Goal: Transaction & Acquisition: Book appointment/travel/reservation

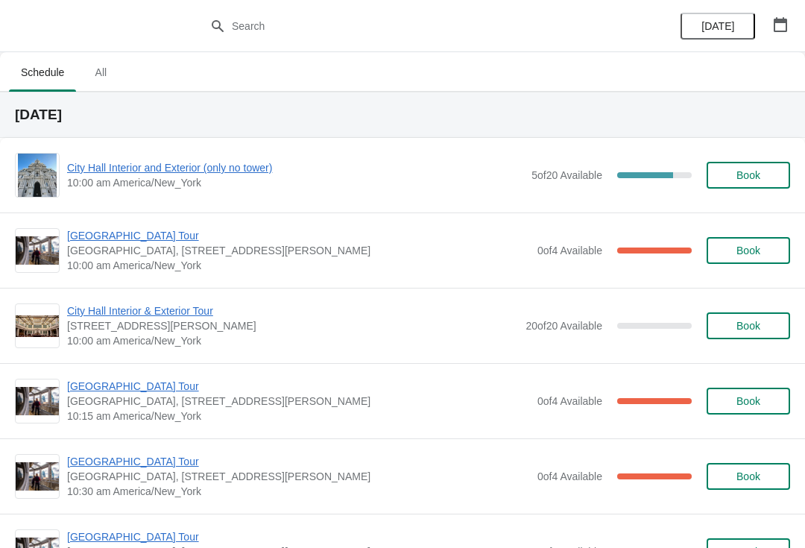
click at [773, 20] on icon "button" at bounding box center [780, 24] width 15 height 15
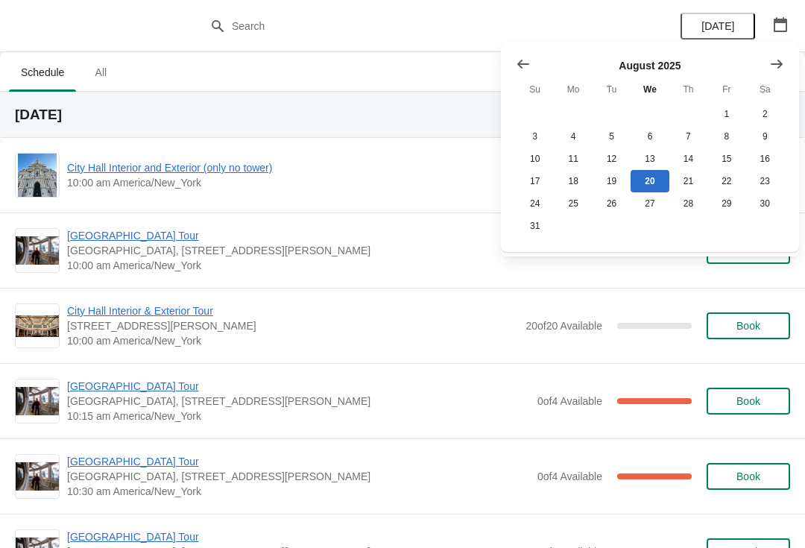
click at [782, 65] on icon "Show next month, September 2025" at bounding box center [776, 64] width 15 height 15
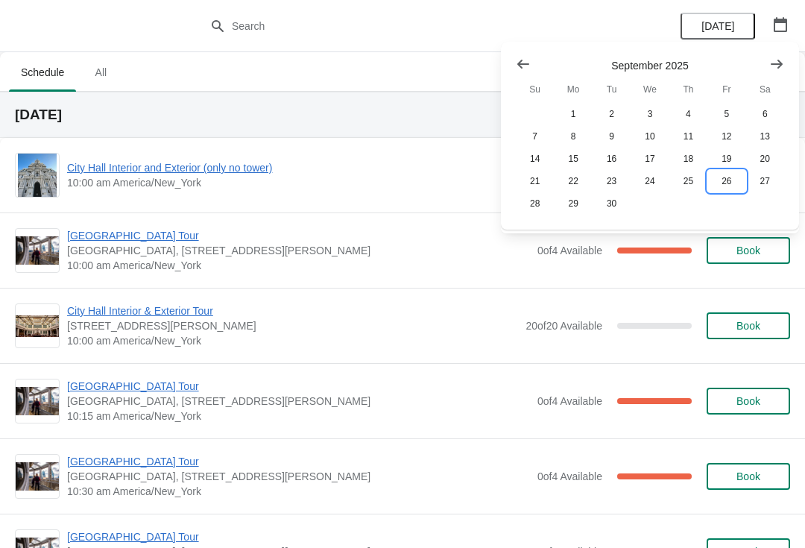
click at [724, 186] on button "26" at bounding box center [726, 181] width 38 height 22
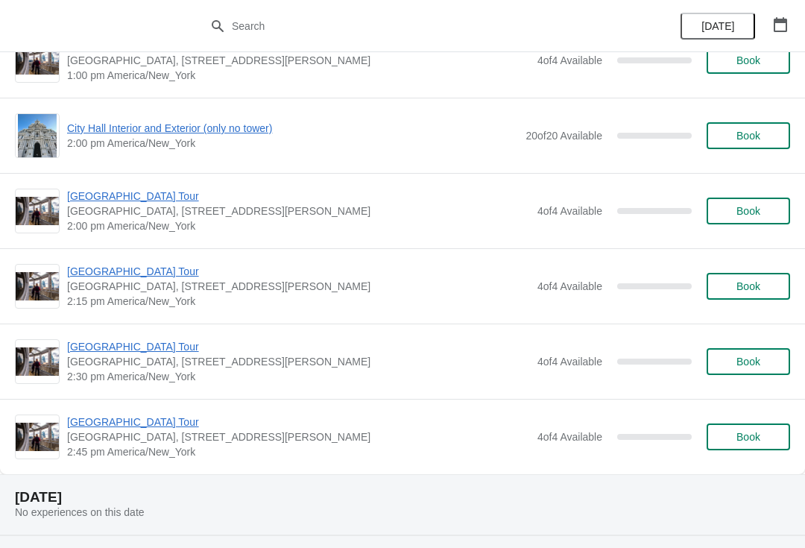
scroll to position [1166, 0]
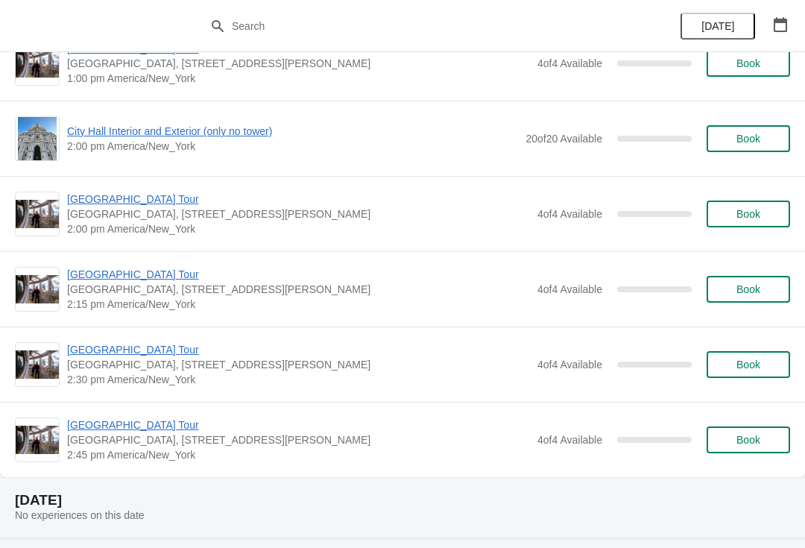
click at [752, 365] on span "Book" at bounding box center [748, 364] width 24 height 12
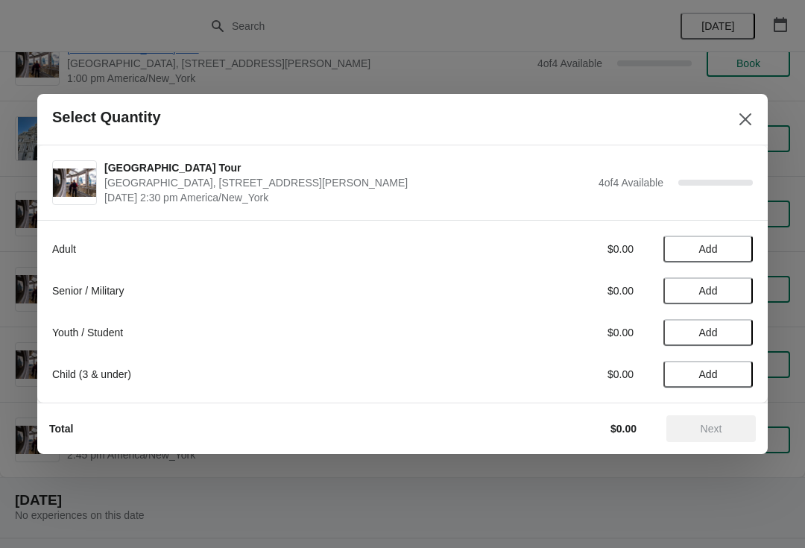
click at [715, 252] on span "Add" at bounding box center [708, 249] width 19 height 12
click at [727, 249] on icon at bounding box center [734, 249] width 16 height 16
click at [733, 241] on icon at bounding box center [734, 249] width 16 height 16
click at [739, 244] on icon at bounding box center [734, 249] width 16 height 16
click at [717, 425] on span "Next" at bounding box center [712, 429] width 22 height 12
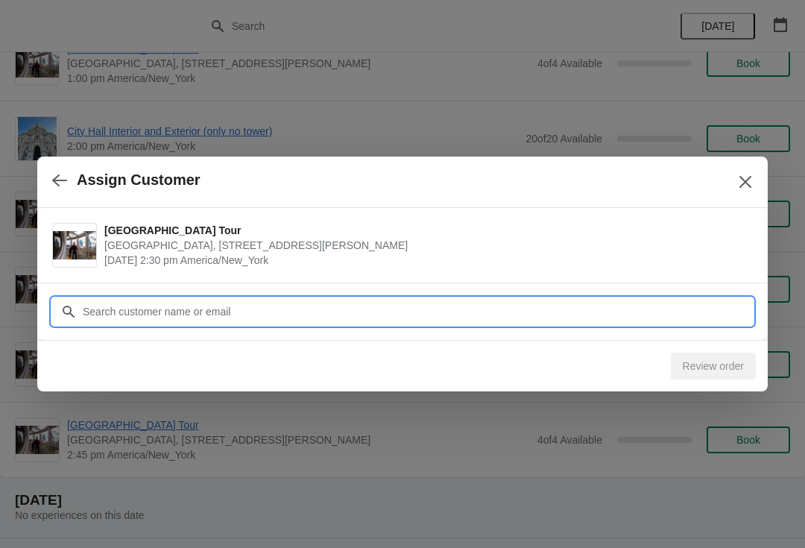
click at [204, 306] on input "Customer" at bounding box center [417, 311] width 671 height 27
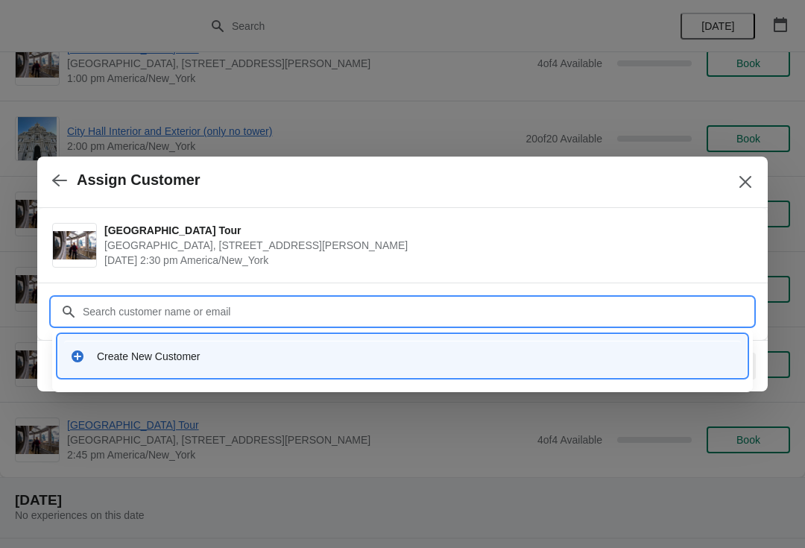
click at [145, 346] on div "Create New Customer" at bounding box center [402, 356] width 677 height 31
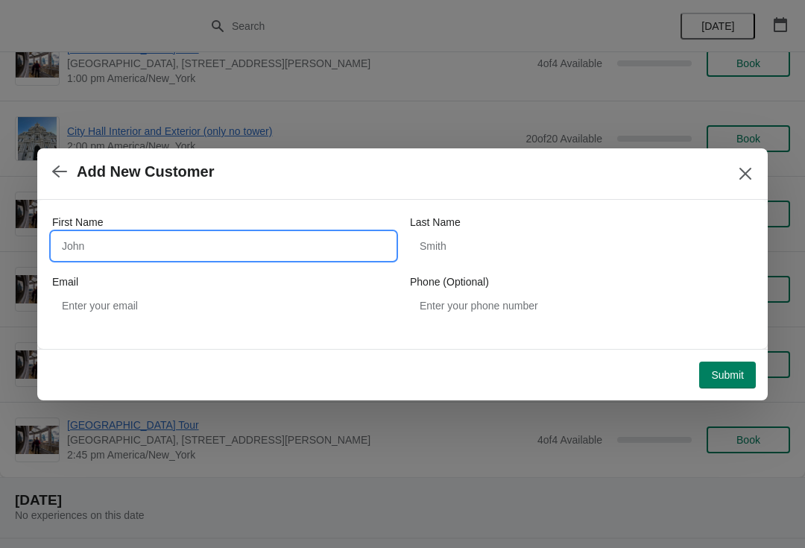
click at [130, 244] on input "First Name" at bounding box center [223, 246] width 343 height 27
type input "John"
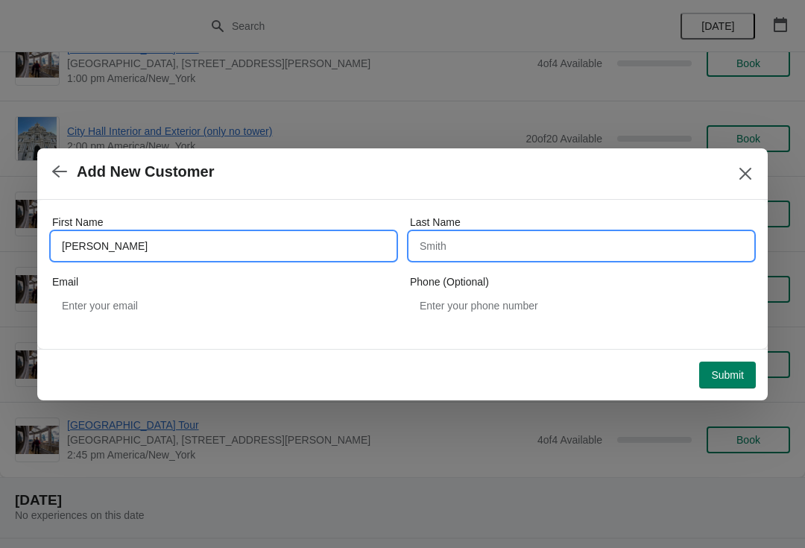
click at [509, 256] on input "Last Name" at bounding box center [581, 246] width 343 height 27
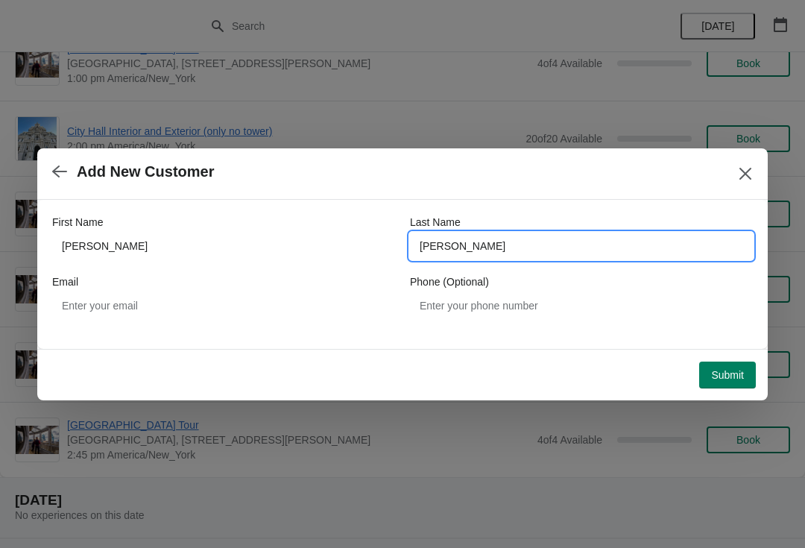
type input "sigmund"
click at [730, 370] on span "Submit" at bounding box center [727, 375] width 33 height 12
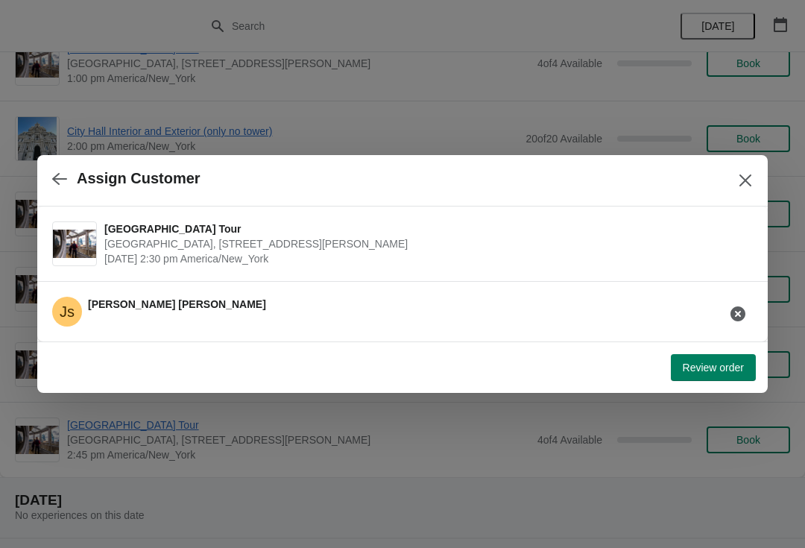
click at [711, 366] on span "Review order" at bounding box center [713, 367] width 61 height 12
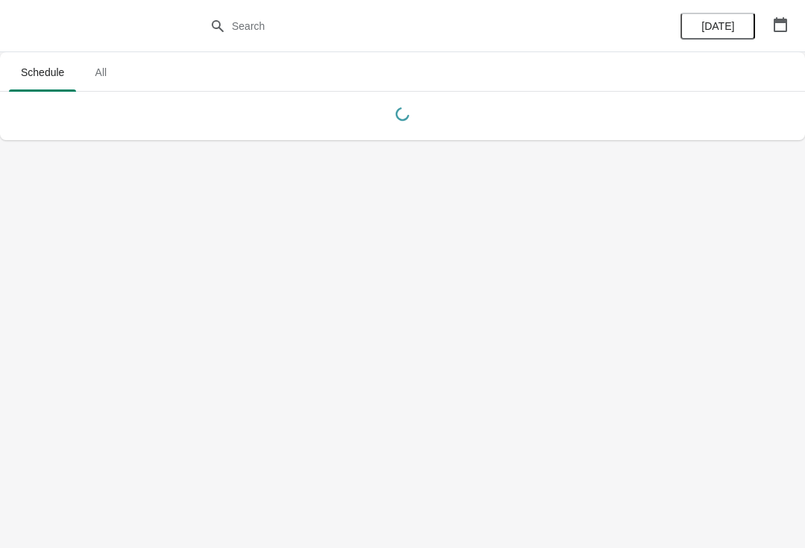
click at [778, 27] on icon "button" at bounding box center [780, 24] width 15 height 15
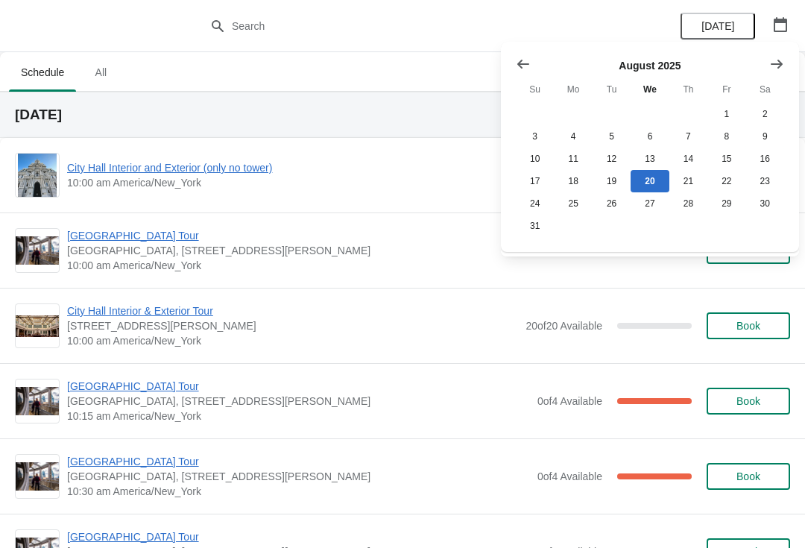
click at [780, 63] on icon "Show next month, September 2025" at bounding box center [777, 63] width 12 height 9
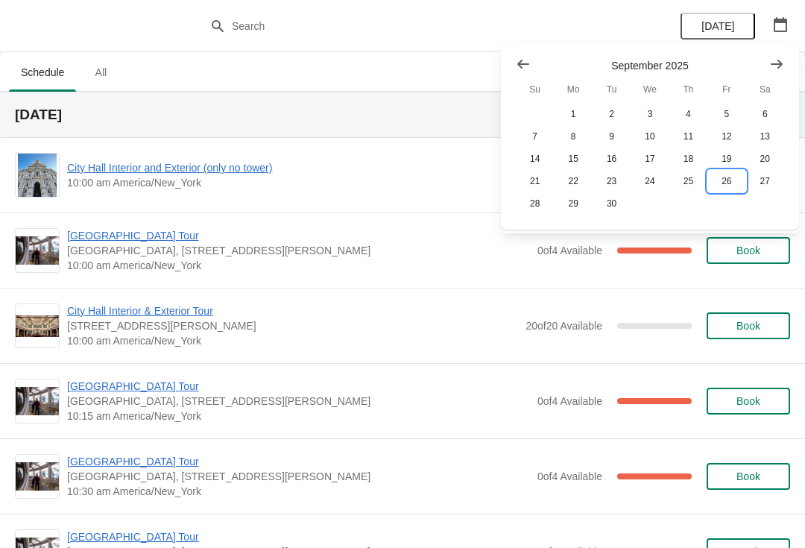
click at [725, 183] on button "26" at bounding box center [726, 181] width 38 height 22
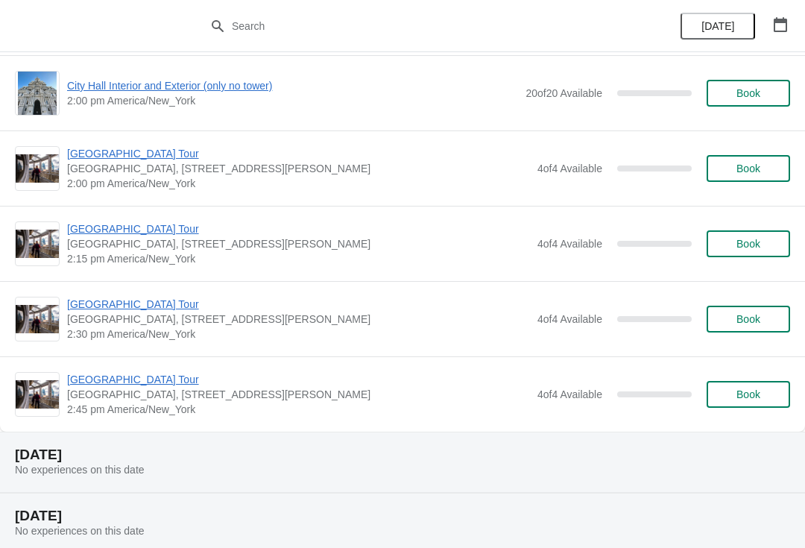
scroll to position [1212, 0]
click at [753, 381] on button "Book" at bounding box center [748, 393] width 83 height 27
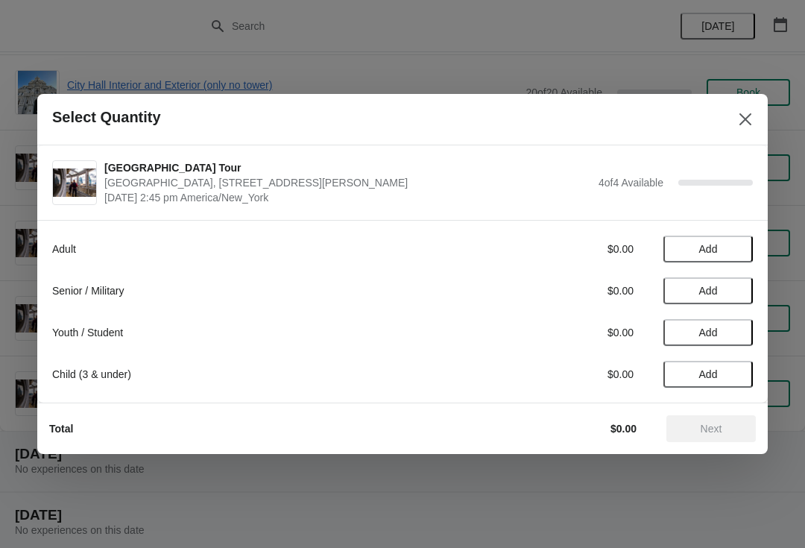
click at [691, 299] on button "Add" at bounding box center [707, 290] width 89 height 27
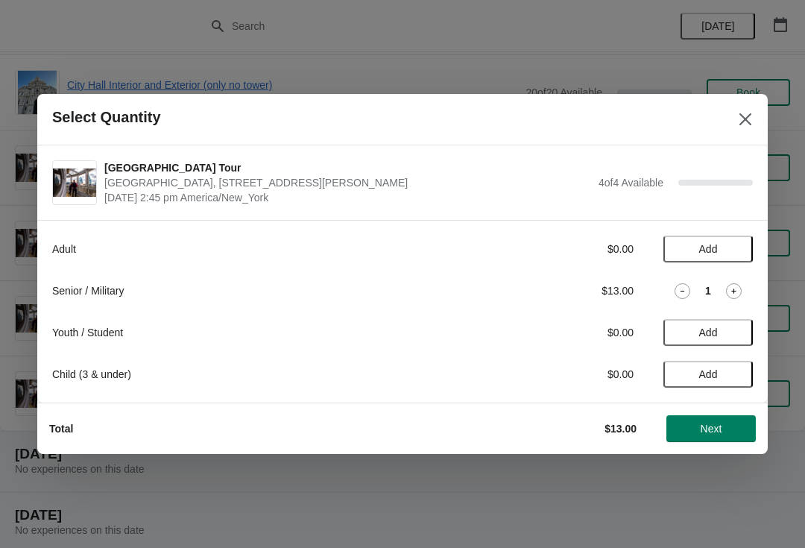
click at [733, 296] on icon at bounding box center [734, 291] width 16 height 16
click at [733, 285] on icon at bounding box center [734, 291] width 16 height 16
click at [739, 290] on icon at bounding box center [734, 291] width 16 height 16
click at [710, 434] on span "Next" at bounding box center [712, 429] width 22 height 12
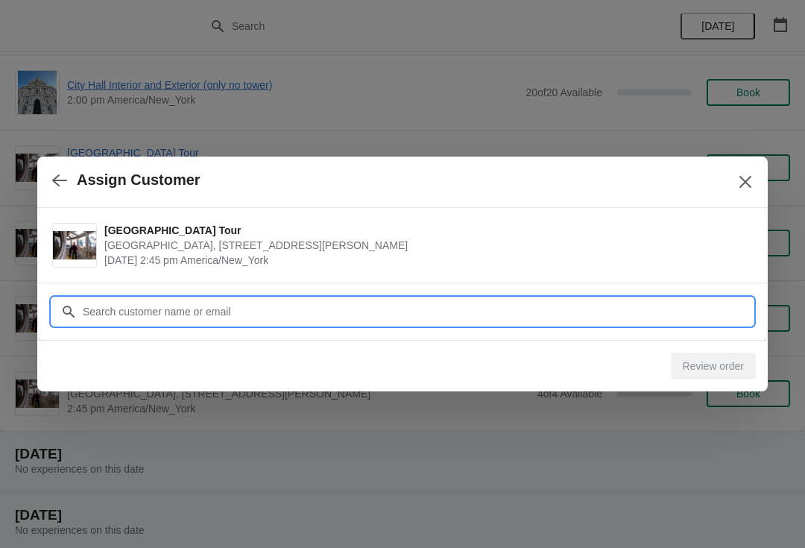
click at [404, 320] on input "Customer" at bounding box center [417, 311] width 671 height 27
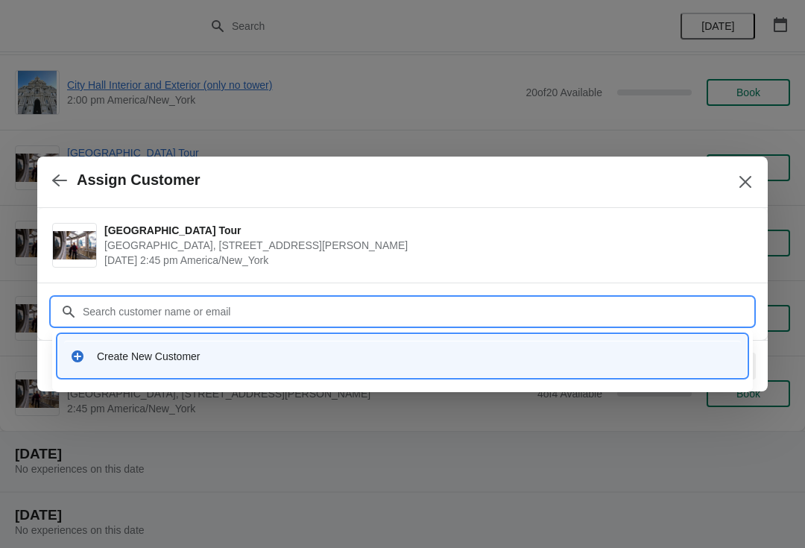
click at [209, 347] on div "Create New Customer" at bounding box center [402, 356] width 677 height 31
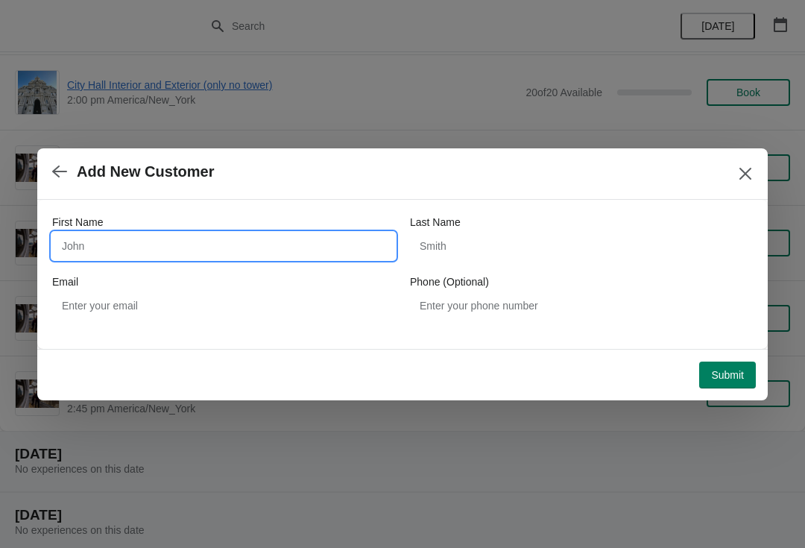
click at [271, 253] on input "First Name" at bounding box center [223, 246] width 343 height 27
type input "John"
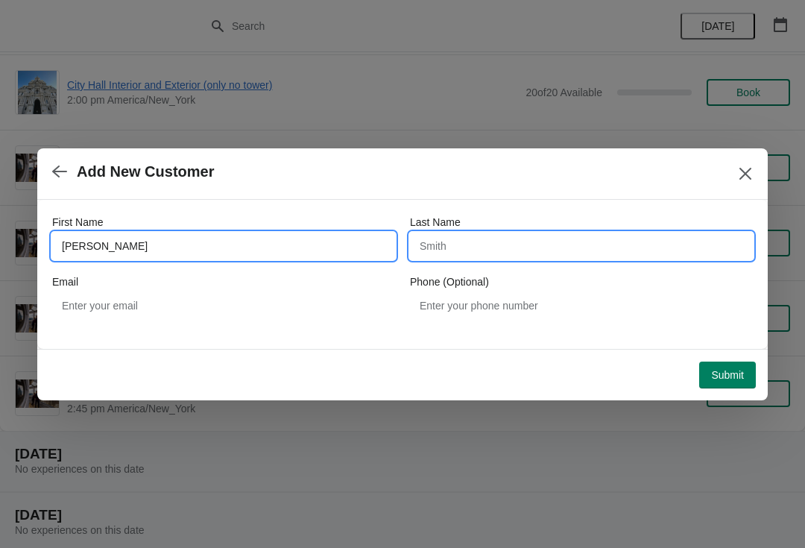
click at [488, 248] on input "Last Name" at bounding box center [581, 246] width 343 height 27
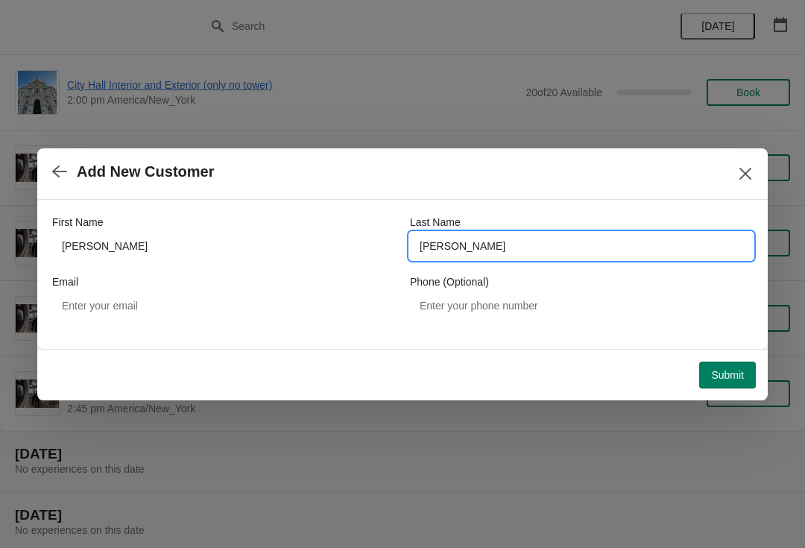
type input "sigmund"
click at [715, 376] on span "Submit" at bounding box center [727, 375] width 33 height 12
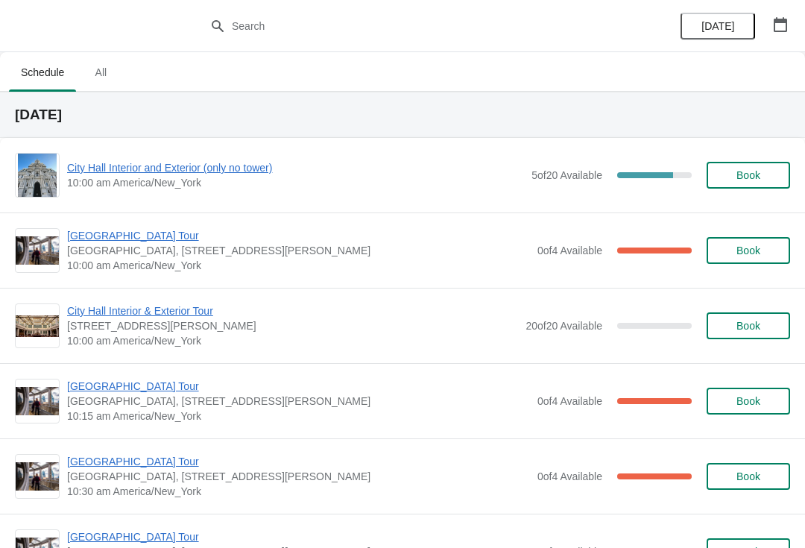
click at [108, 229] on span "[GEOGRAPHIC_DATA] Tour" at bounding box center [298, 235] width 463 height 15
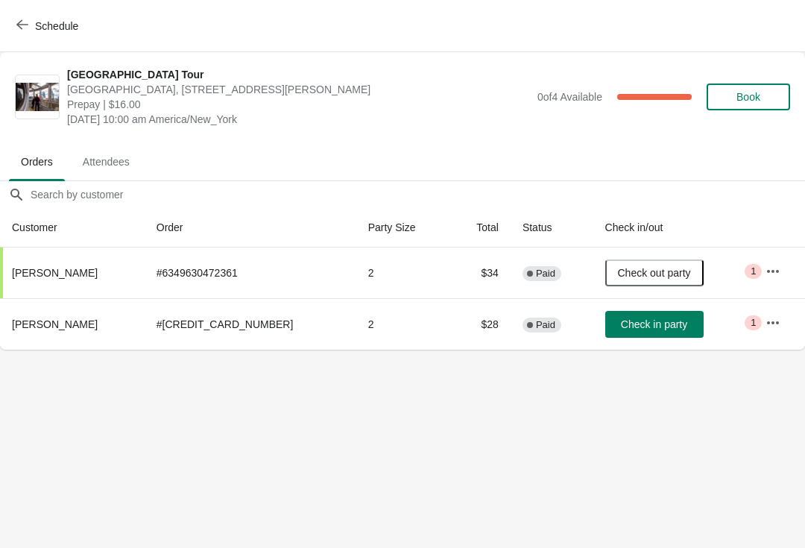
click at [770, 327] on icon "button" at bounding box center [772, 322] width 15 height 15
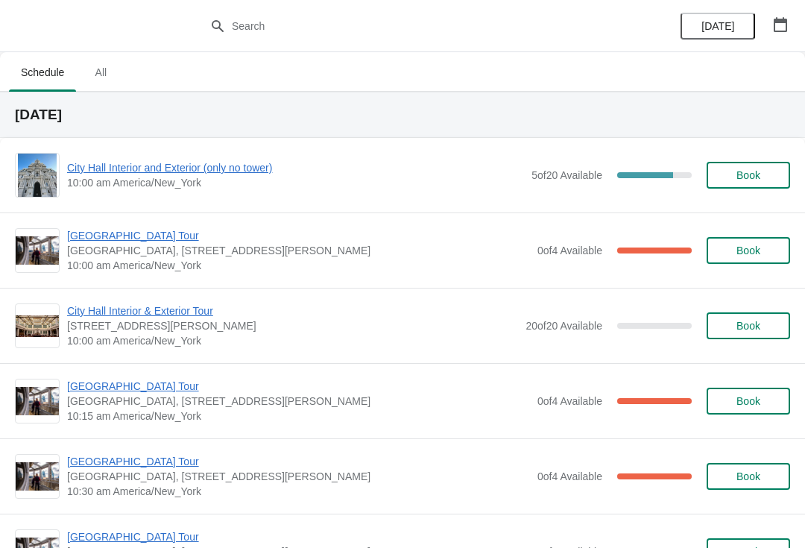
click at [130, 162] on span "City Hall Interior and Exterior (only no tower)" at bounding box center [295, 167] width 457 height 15
